Goal: Task Accomplishment & Management: Use online tool/utility

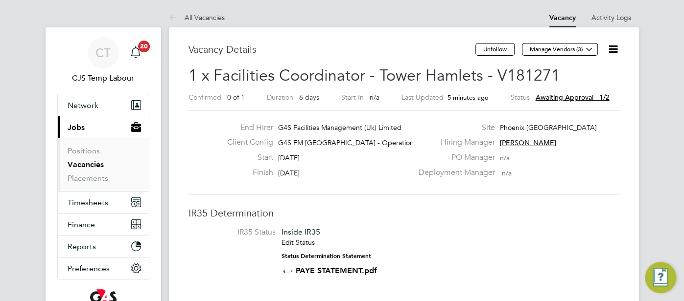
click at [610, 47] on icon at bounding box center [613, 49] width 12 height 12
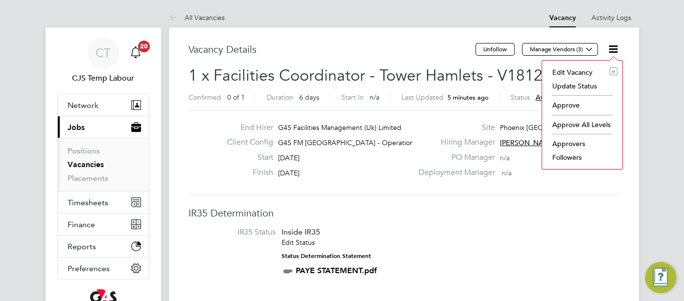
click at [562, 105] on li "Approve" at bounding box center [582, 105] width 70 height 14
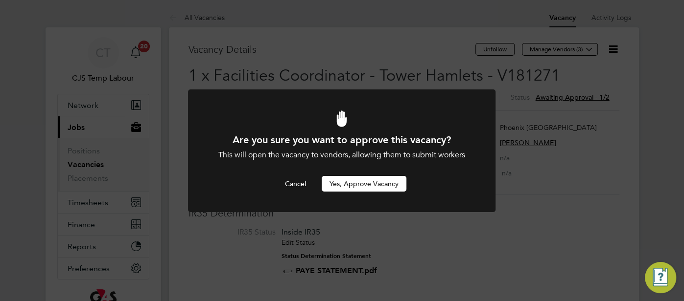
click at [351, 185] on button "Yes, Approve Vacancy" at bounding box center [363, 184] width 85 height 16
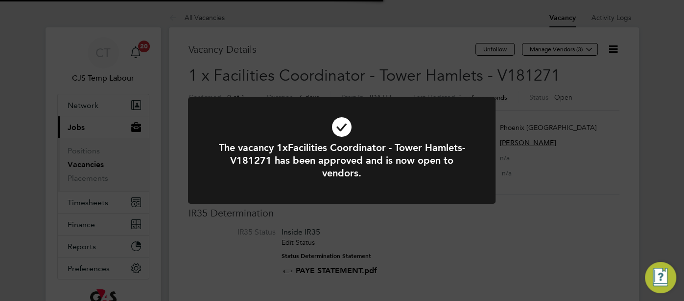
scroll to position [29, 68]
click at [335, 128] on icon at bounding box center [341, 127] width 254 height 38
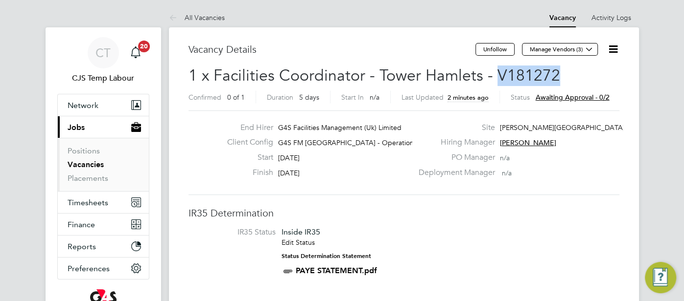
drag, startPoint x: 554, startPoint y: 76, endPoint x: 493, endPoint y: 73, distance: 61.7
click at [493, 73] on span "1 x Facilities Coordinator - Tower Hamlets - V181272" at bounding box center [373, 75] width 371 height 19
copy span "V181272"
drag, startPoint x: 545, startPoint y: 74, endPoint x: 528, endPoint y: 64, distance: 19.8
click at [502, 69] on span "1 x Facilities Coordinator - Tower Hamlets - V181273" at bounding box center [373, 75] width 371 height 19
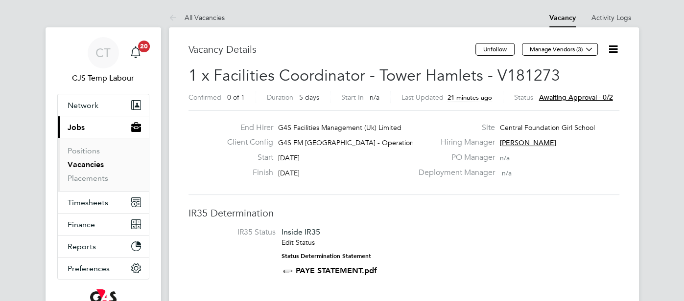
click at [557, 75] on h2 "1 x Facilities Coordinator - Tower Hamlets - V181273 Confirmed 0 of 1 Duration …" at bounding box center [403, 86] width 431 height 41
drag, startPoint x: 557, startPoint y: 73, endPoint x: 495, endPoint y: 70, distance: 61.7
click at [495, 70] on h2 "1 x Facilities Coordinator - Tower Hamlets - V181273 Confirmed 0 of 1 Duration …" at bounding box center [403, 86] width 431 height 41
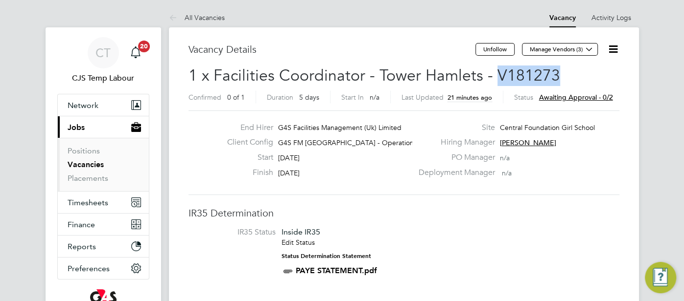
copy span "V181273"
drag, startPoint x: 562, startPoint y: 73, endPoint x: 492, endPoint y: 71, distance: 69.5
click at [492, 71] on h2 "1 x Facilities Coordinator - Tower Hamlets - V181274 Confirmed 0 of 1 Duration …" at bounding box center [403, 86] width 431 height 41
copy span "V181274"
drag, startPoint x: 550, startPoint y: 75, endPoint x: 494, endPoint y: 76, distance: 56.8
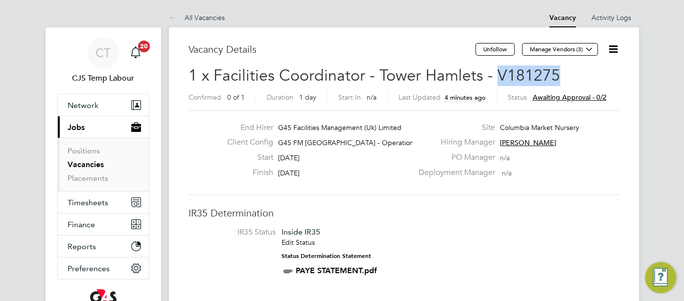
click at [494, 76] on span "1 x Facilities Coordinator - Tower Hamlets - V181275" at bounding box center [373, 75] width 371 height 19
copy span "V181275"
click at [97, 174] on link "Placements" at bounding box center [88, 178] width 41 height 9
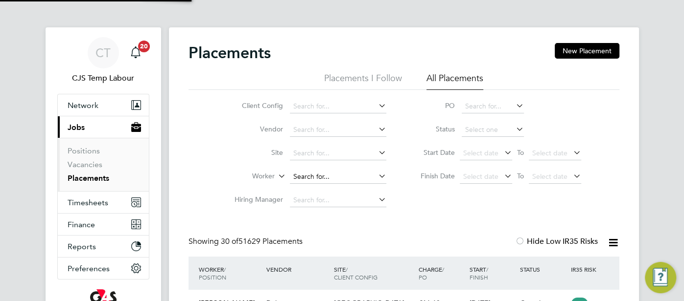
click at [306, 176] on input at bounding box center [338, 177] width 96 height 14
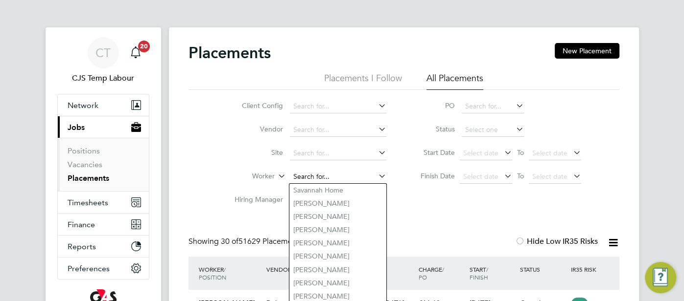
paste input "Kalin Kirov"
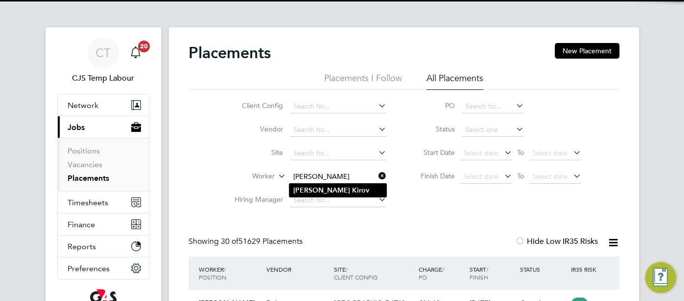
type input "Kalin Kirov"
click at [344, 192] on li "Kalin Kirov" at bounding box center [337, 190] width 97 height 13
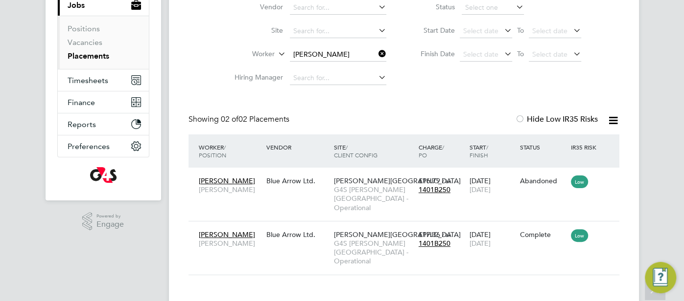
click at [322, 53] on input "Kalin Kirov" at bounding box center [338, 55] width 96 height 14
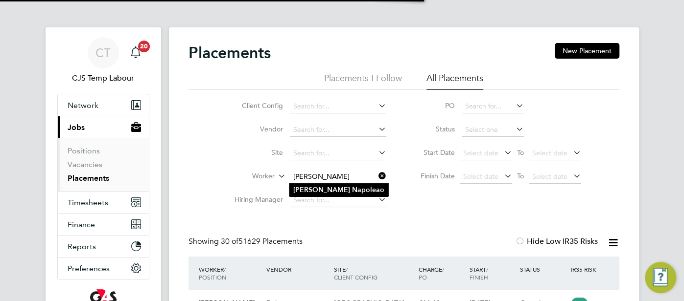
click at [352, 188] on b "Napoleao" at bounding box center [368, 190] width 32 height 8
type input "[PERSON_NAME]"
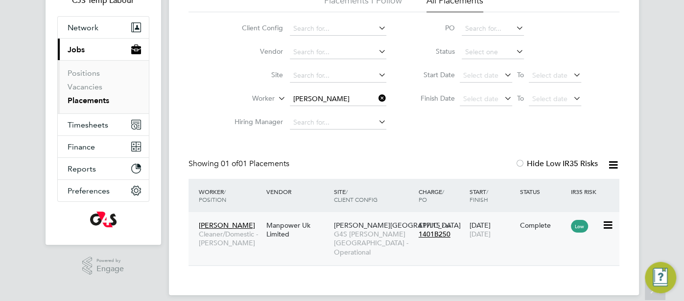
click at [520, 229] on div "Complete" at bounding box center [543, 225] width 46 height 9
click at [336, 96] on input at bounding box center [338, 99] width 96 height 14
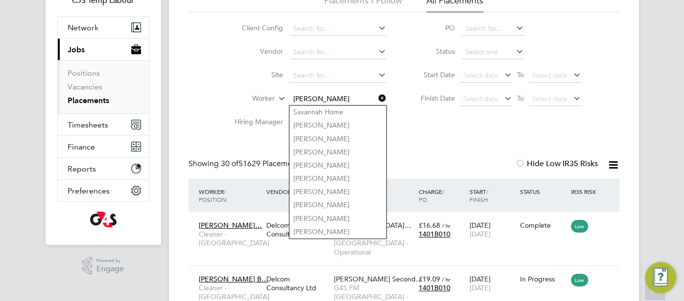
type input "Savannah Home"
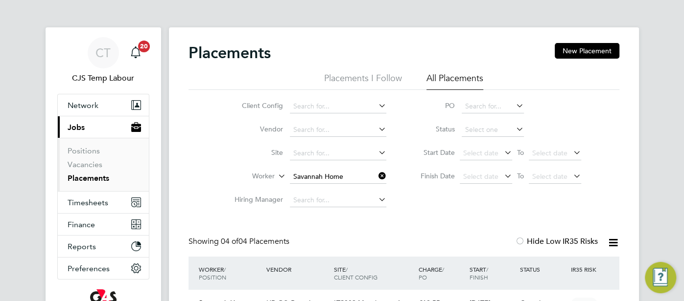
click at [306, 174] on input "Savannah Home" at bounding box center [338, 177] width 96 height 14
click at [346, 185] on li "Kalin Kirov" at bounding box center [337, 189] width 97 height 13
type input "Kalin Kirov"
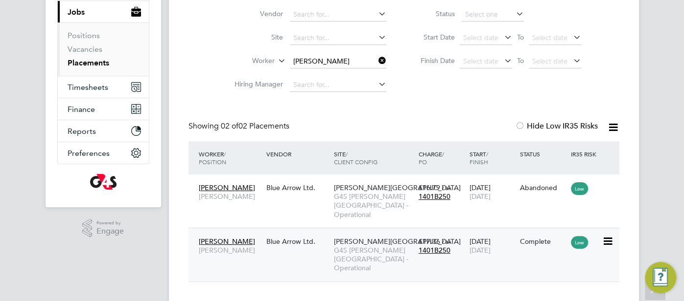
click at [492, 234] on div "23 Jul 2025 14 Sep 2025" at bounding box center [491, 245] width 51 height 27
click at [343, 55] on input "Kalin Kirov" at bounding box center [338, 62] width 96 height 14
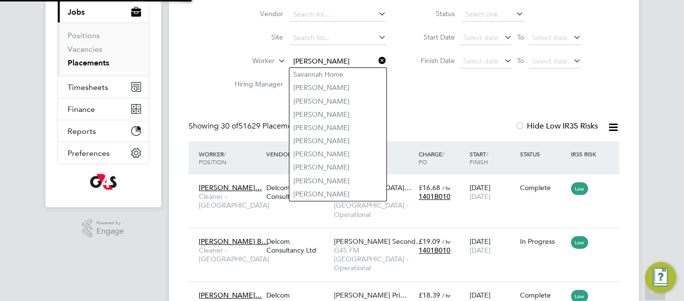
scroll to position [5, 5]
click at [346, 63] on input "[PERSON_NAME]" at bounding box center [338, 62] width 96 height 14
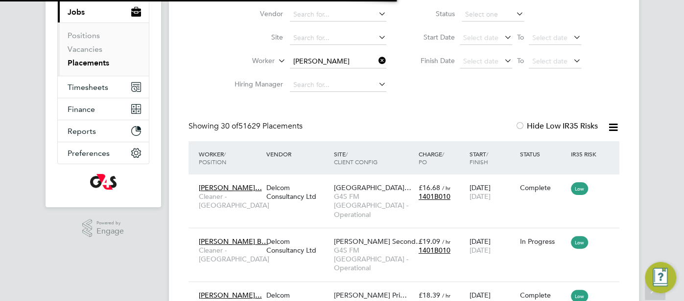
click at [352, 73] on b "Napoleao" at bounding box center [368, 74] width 32 height 8
type input "[PERSON_NAME]"
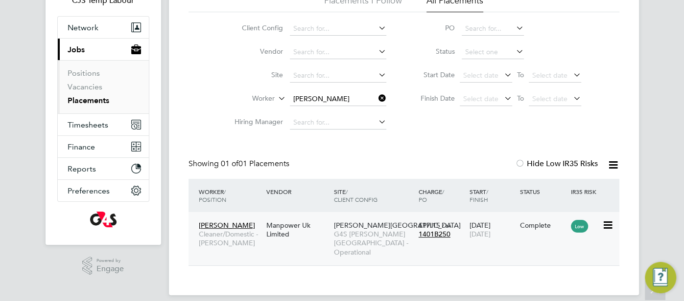
click at [509, 227] on div "14 Jun 2022 13 Jul 2025" at bounding box center [491, 229] width 51 height 27
click at [525, 237] on div "Valerio Napoleao Cleaner/Domestic - Churchill Manpower Uk Limited Churchill Hos…" at bounding box center [403, 238] width 431 height 53
click at [605, 226] on icon at bounding box center [607, 226] width 10 height 12
click at [482, 227] on div "14 Jun 2022 13 Jul 2025" at bounding box center [491, 229] width 51 height 27
click at [376, 98] on icon at bounding box center [376, 98] width 0 height 14
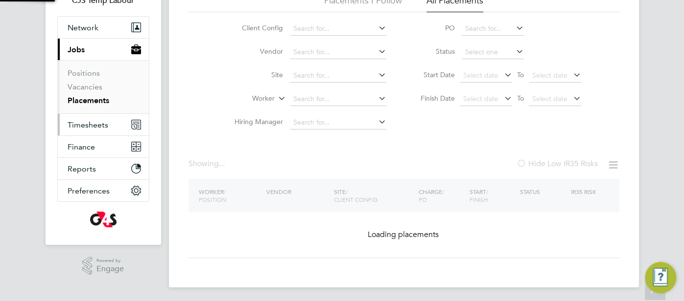
click at [92, 125] on span "Timesheets" at bounding box center [88, 124] width 41 height 9
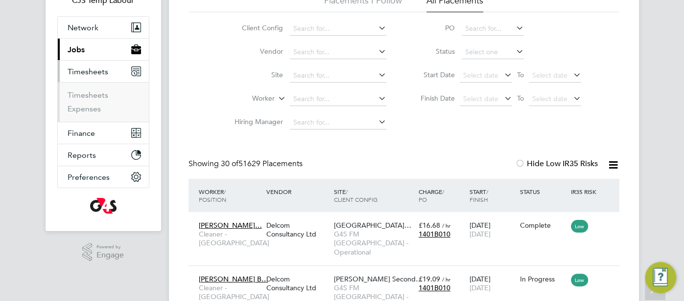
scroll to position [37, 85]
click at [98, 95] on link "Timesheets" at bounding box center [88, 95] width 41 height 9
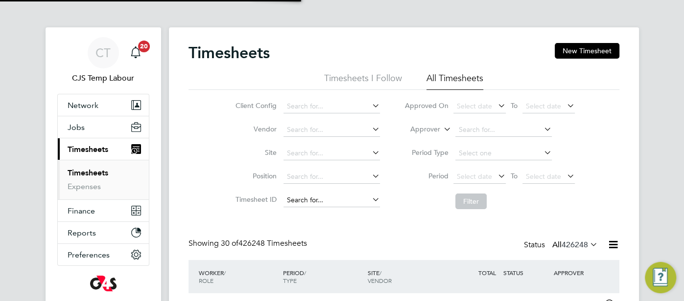
click at [463, 178] on span "Select date" at bounding box center [474, 176] width 35 height 9
click at [326, 203] on input at bounding box center [331, 201] width 96 height 14
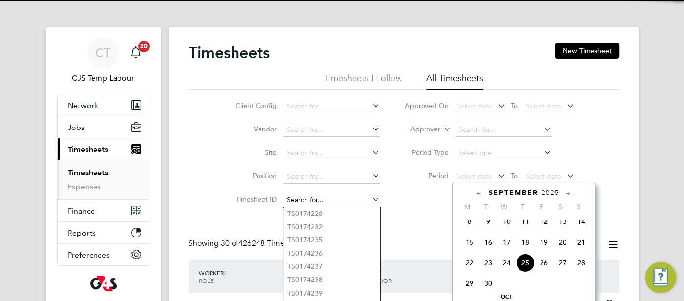
paste input "1738634"
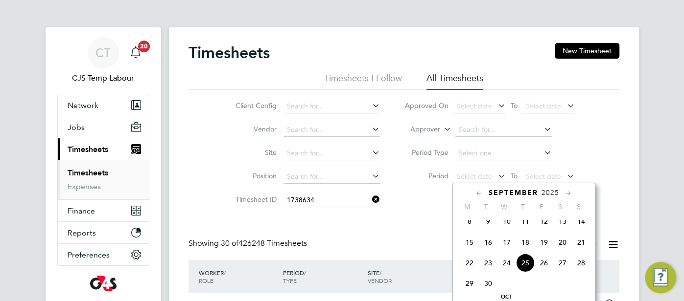
click at [323, 218] on li "TS 1738634" at bounding box center [331, 213] width 97 height 13
type input "TS1738634"
click at [595, 192] on div "Client Config Vendor Site Position Timesheet ID TS1738634 Approved On Select da…" at bounding box center [403, 152] width 431 height 124
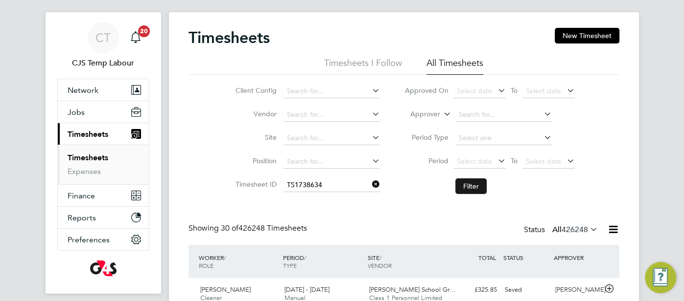
click at [470, 189] on button "Filter" at bounding box center [470, 187] width 31 height 16
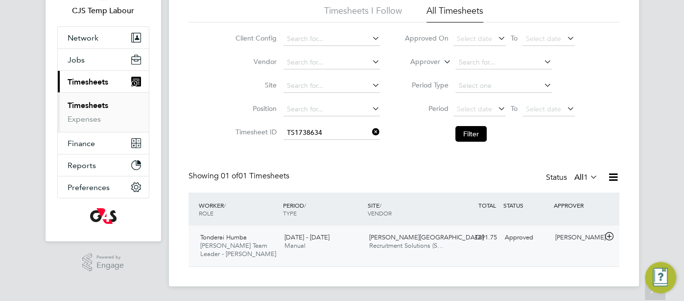
click at [574, 242] on div "Maureen Langridge" at bounding box center [576, 238] width 51 height 16
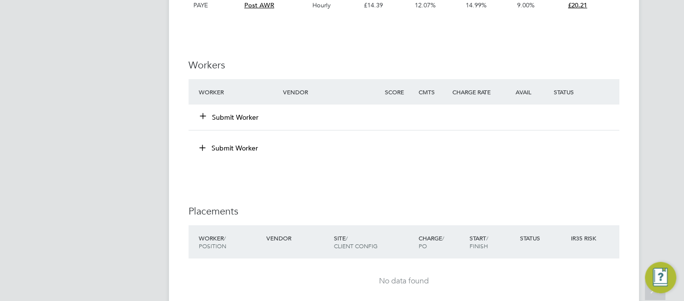
scroll to position [2365, 0]
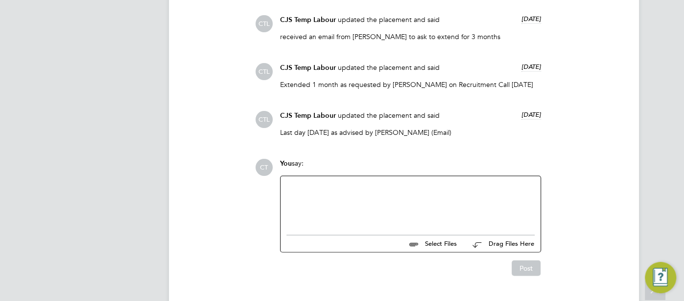
click at [461, 142] on div "Last day [DATE] as advised by [PERSON_NAME] (Email)" at bounding box center [410, 136] width 261 height 16
